Goal: Transaction & Acquisition: Obtain resource

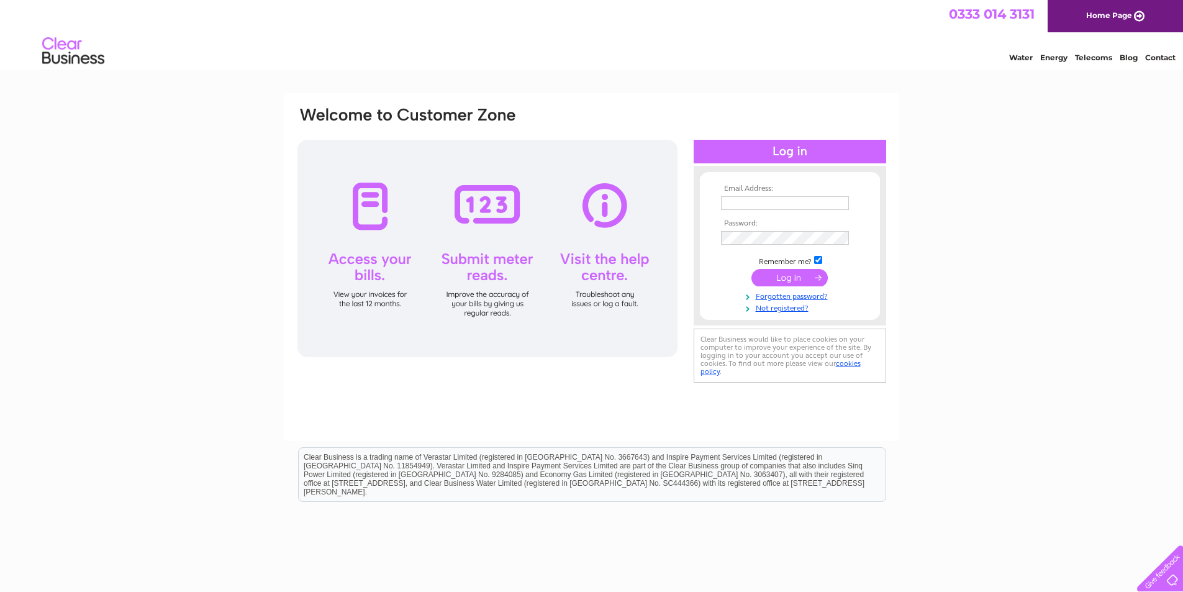
type input "[EMAIL_ADDRESS][DOMAIN_NAME]"
click at [786, 275] on input "submit" at bounding box center [790, 277] width 76 height 17
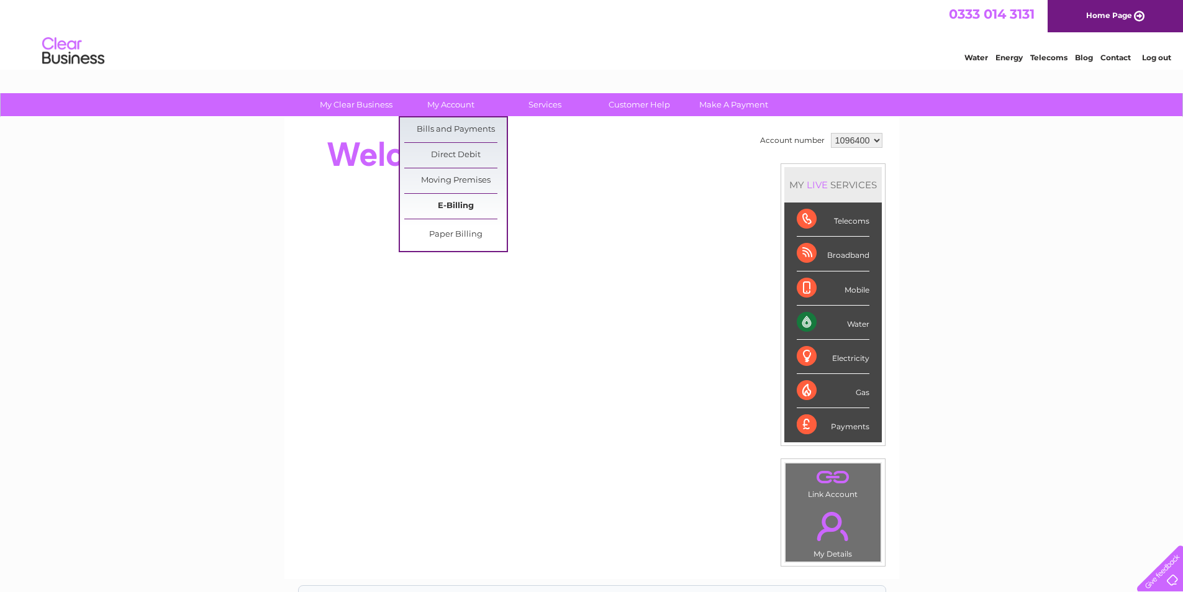
click at [464, 206] on link "E-Billing" at bounding box center [455, 206] width 103 height 25
click at [459, 126] on link "Bills and Payments" at bounding box center [455, 129] width 103 height 25
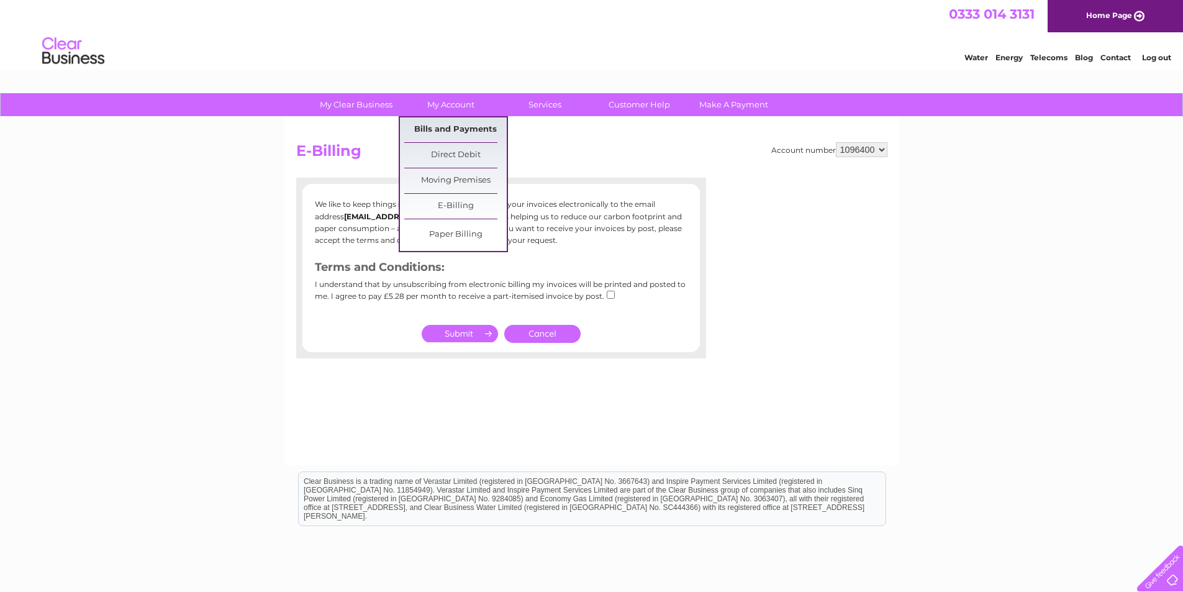
click at [450, 137] on link "Bills and Payments" at bounding box center [455, 129] width 103 height 25
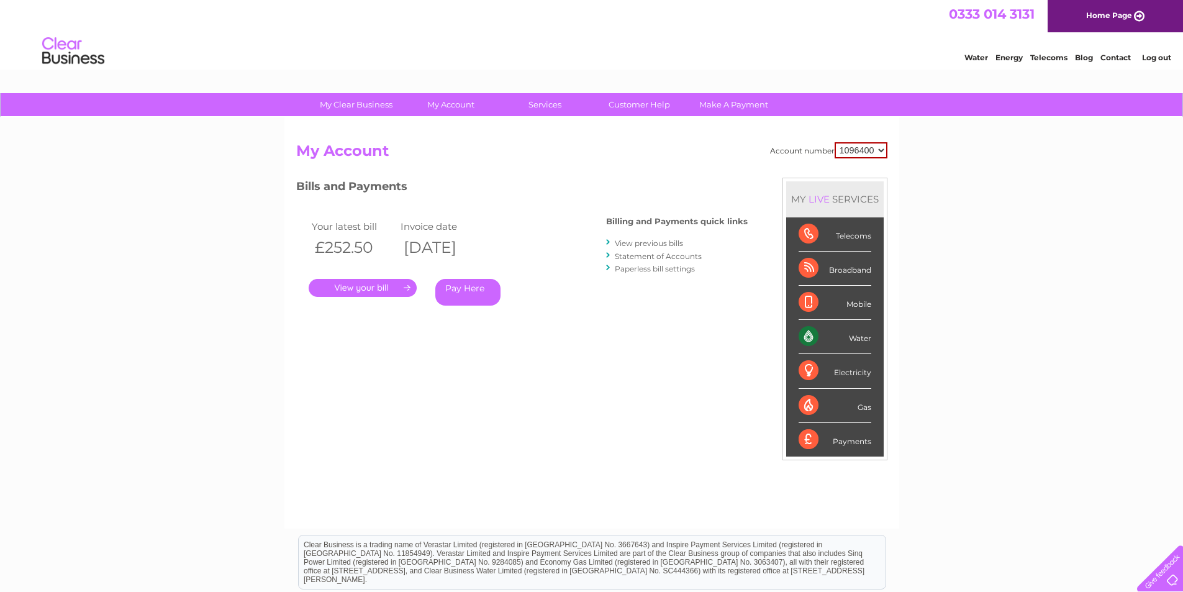
click at [379, 283] on link "." at bounding box center [363, 288] width 108 height 18
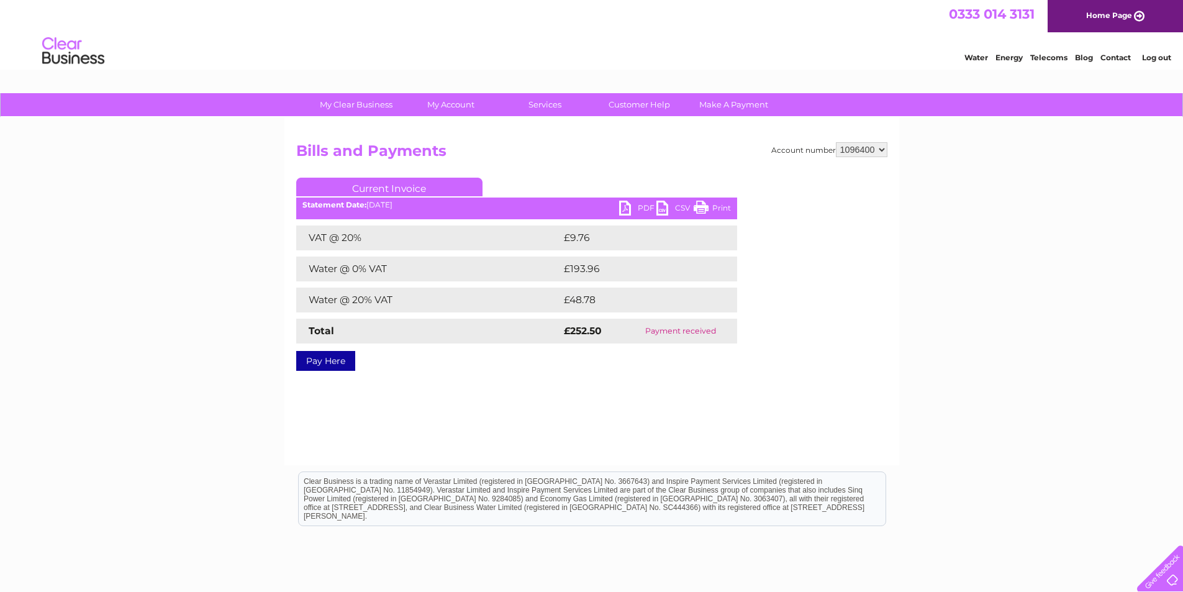
click at [643, 202] on link "PDF" at bounding box center [637, 210] width 37 height 18
